Goal: Task Accomplishment & Management: Use online tool/utility

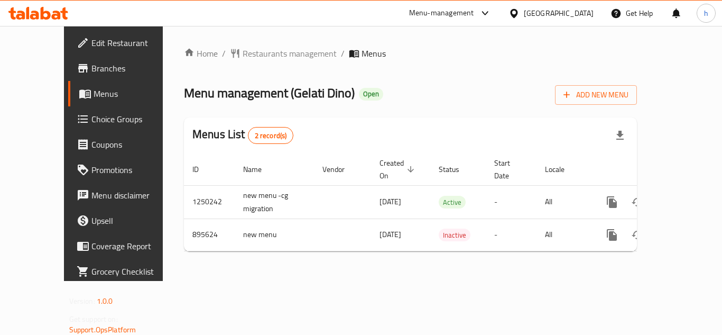
click at [91, 125] on span "Choice Groups" at bounding box center [133, 119] width 85 height 13
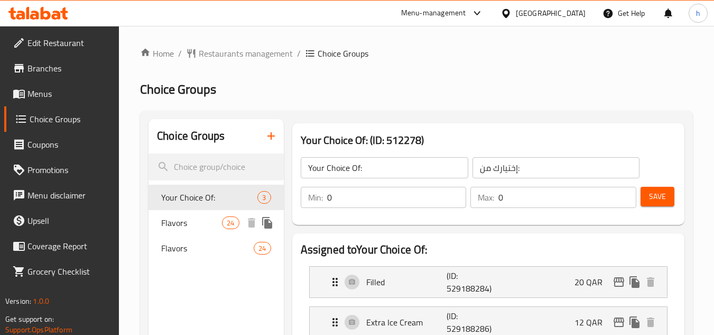
click at [177, 225] on span "Flavors" at bounding box center [191, 222] width 61 height 13
type input "Flavors"
type input "النكهات"
type input "1"
type input "3"
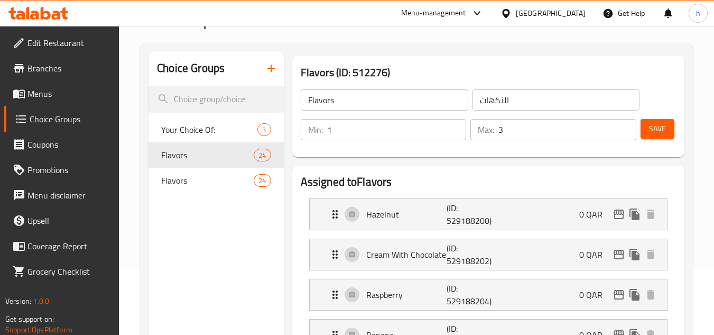
scroll to position [53, 0]
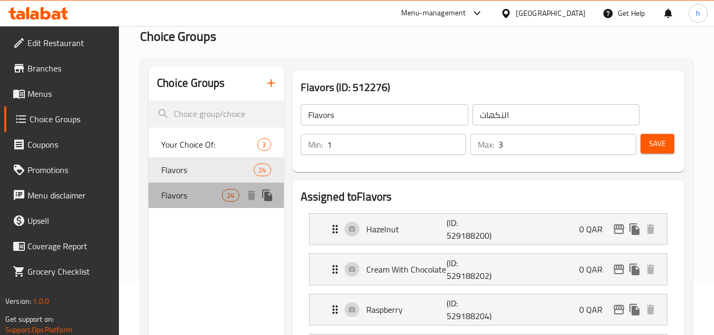
click at [200, 199] on span "Flavors" at bounding box center [191, 195] width 61 height 13
type input "Flavors"
type input "4"
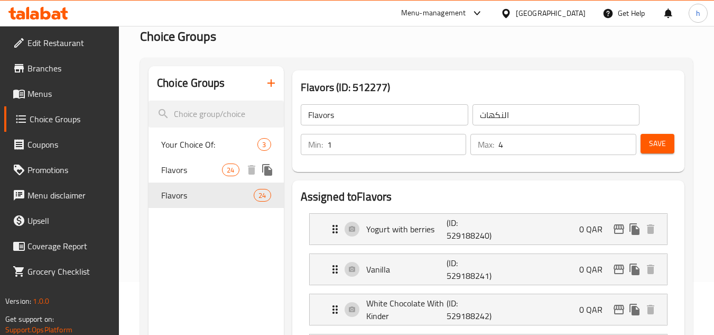
click at [205, 168] on span "Flavors" at bounding box center [191, 169] width 61 height 13
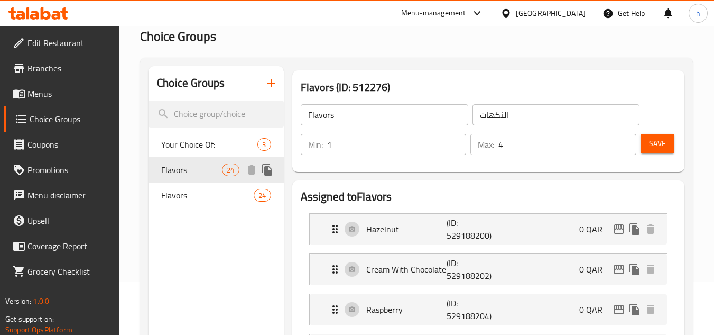
type input "Flavors"
type input "3"
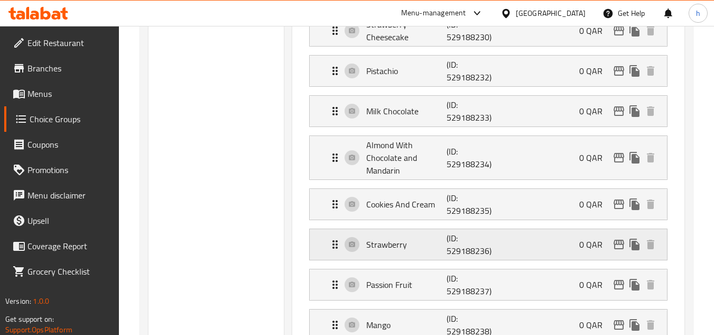
scroll to position [846, 0]
